Goal: Information Seeking & Learning: Stay updated

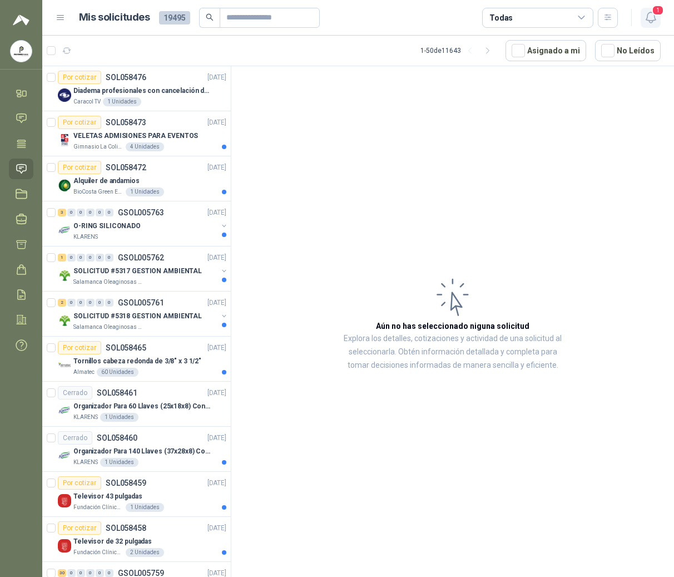
click at [653, 21] on icon "button" at bounding box center [651, 18] width 14 height 14
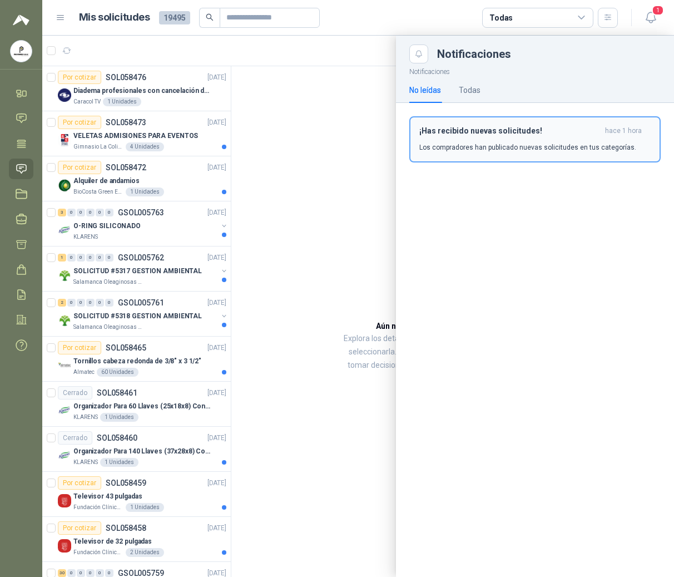
click at [505, 150] on p "Los compradores han publicado nuevas solicitudes en tus categorías." at bounding box center [527, 147] width 217 height 10
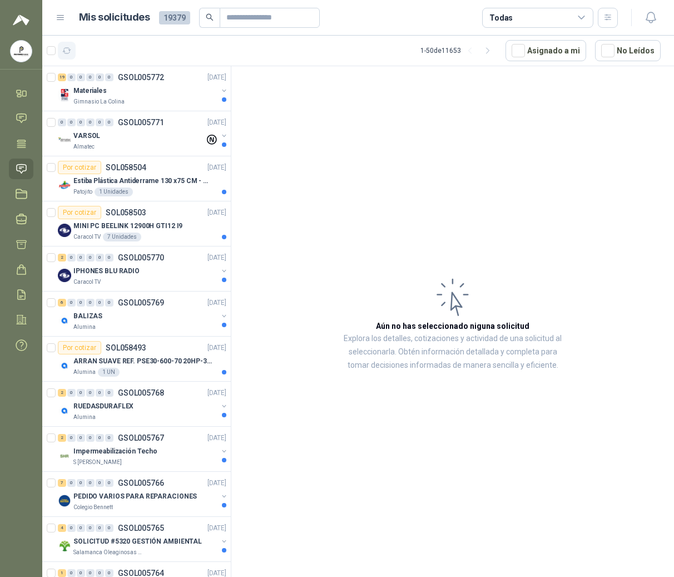
click at [63, 52] on icon "button" at bounding box center [66, 50] width 9 height 9
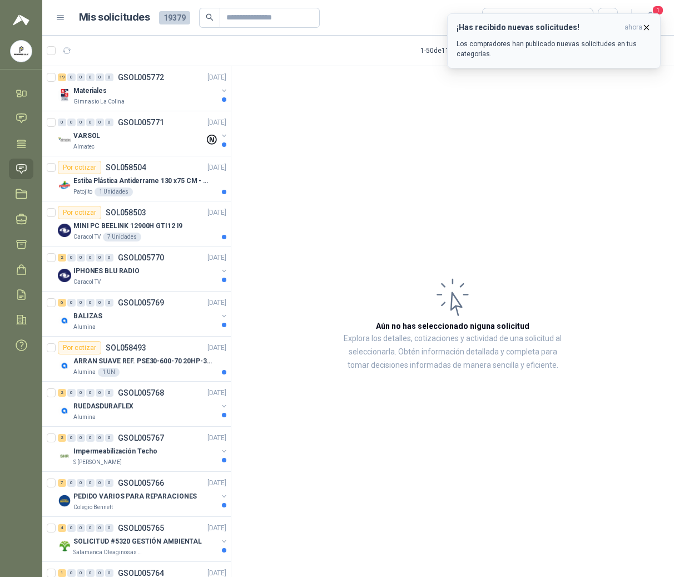
click at [620, 32] on h3 "¡Has recibido nuevas solicitudes!" at bounding box center [539, 27] width 164 height 9
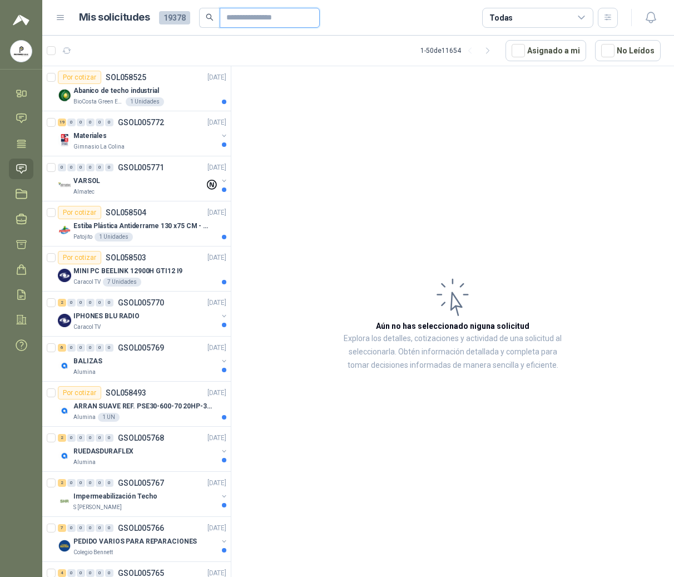
click at [248, 18] on input "text" at bounding box center [265, 17] width 78 height 19
type input "****"
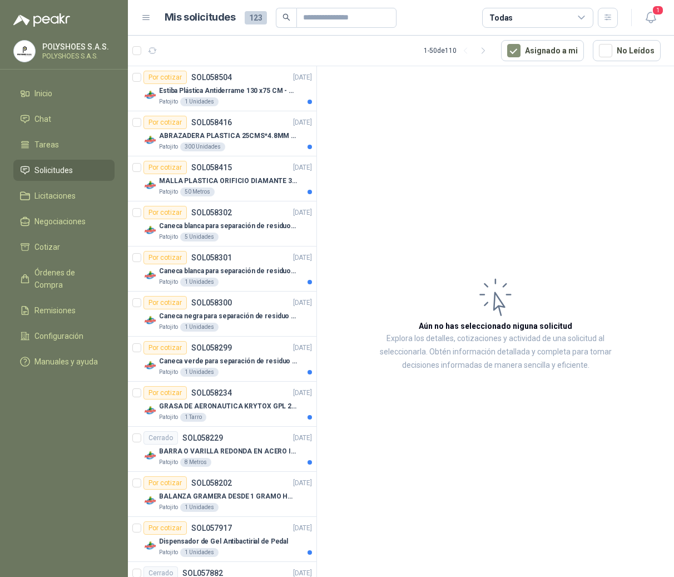
click at [147, 23] on div "Mis solicitudes 123 Todas" at bounding box center [379, 18] width 477 height 20
click at [141, 18] on icon at bounding box center [146, 18] width 10 height 10
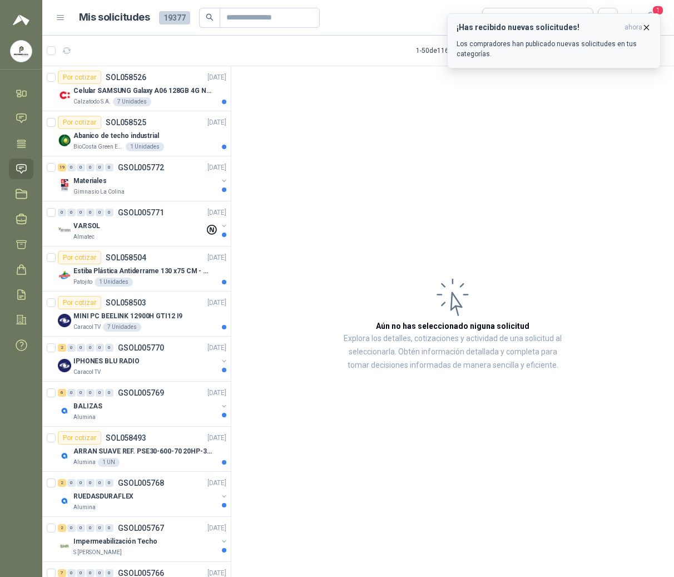
click at [642, 26] on icon "button" at bounding box center [646, 27] width 9 height 9
